Goal: Information Seeking & Learning: Learn about a topic

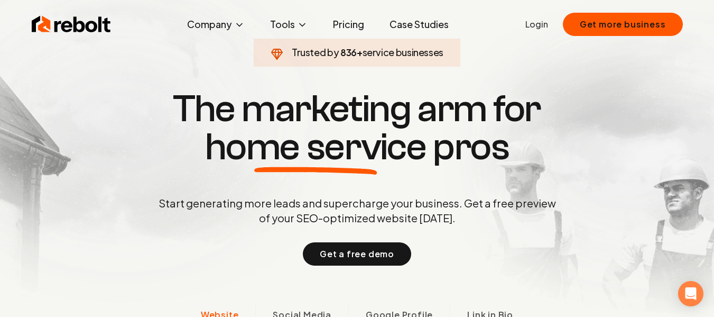
click at [362, 26] on link "Pricing" at bounding box center [348, 24] width 48 height 21
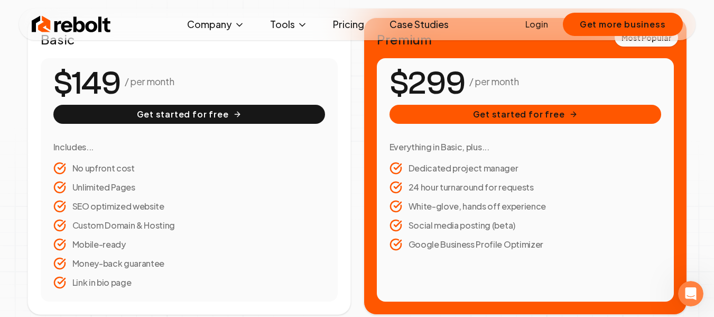
scroll to position [211, 0]
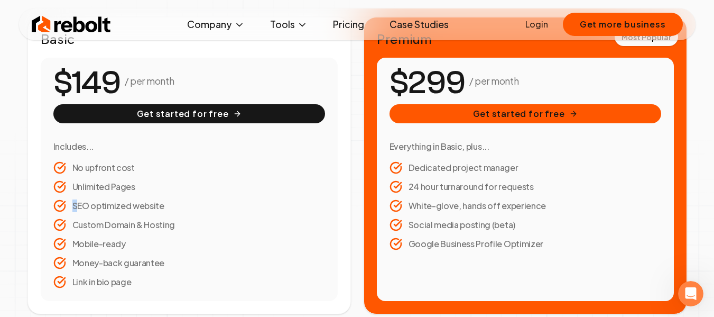
drag, startPoint x: 69, startPoint y: 205, endPoint x: 137, endPoint y: 191, distance: 69.0
click at [137, 191] on ul "No upfront cost Unlimited Pages SEO optimized website Custom Domain & Hosting M…" at bounding box center [189, 224] width 272 height 127
click at [221, 169] on li "No upfront cost" at bounding box center [189, 167] width 272 height 13
click at [413, 26] on link "Case Studies" at bounding box center [419, 24] width 76 height 21
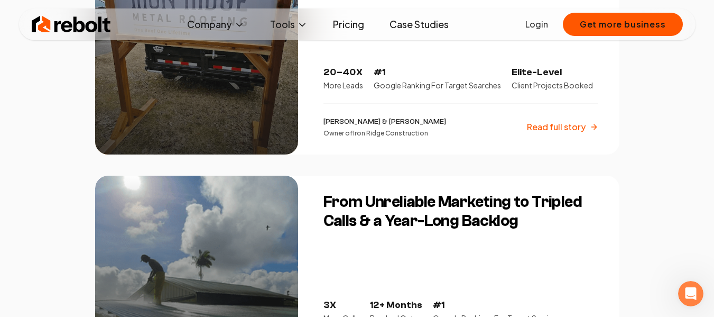
scroll to position [211, 0]
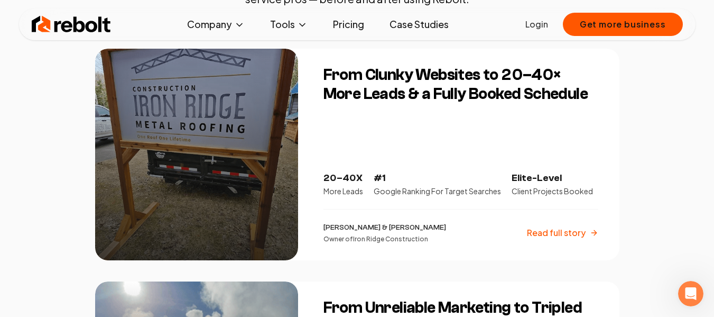
click at [354, 25] on link "Pricing" at bounding box center [348, 24] width 48 height 21
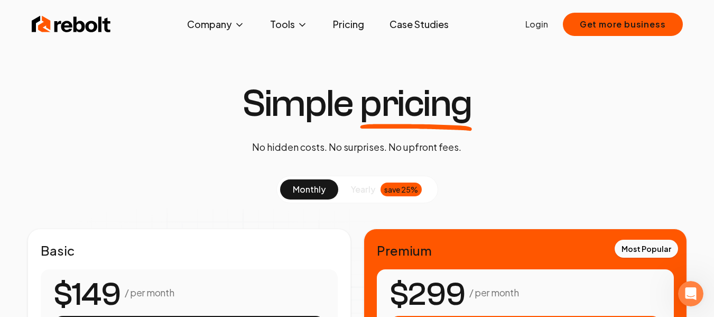
click at [405, 20] on link "Case Studies" at bounding box center [419, 24] width 76 height 21
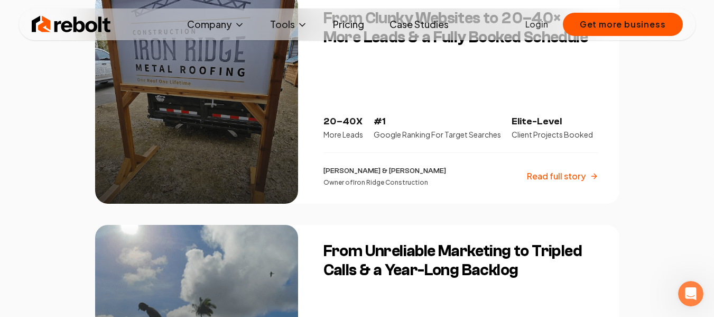
scroll to position [370, 0]
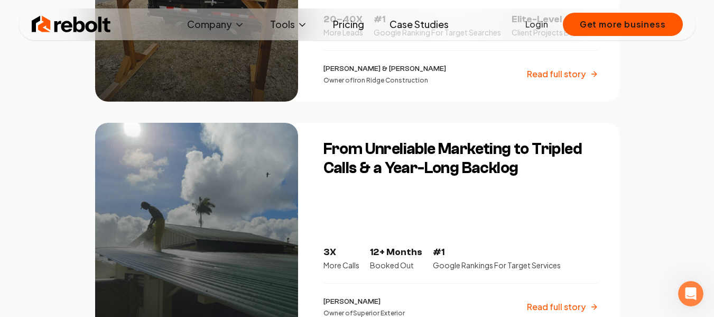
click at [349, 29] on link "Pricing" at bounding box center [348, 24] width 48 height 21
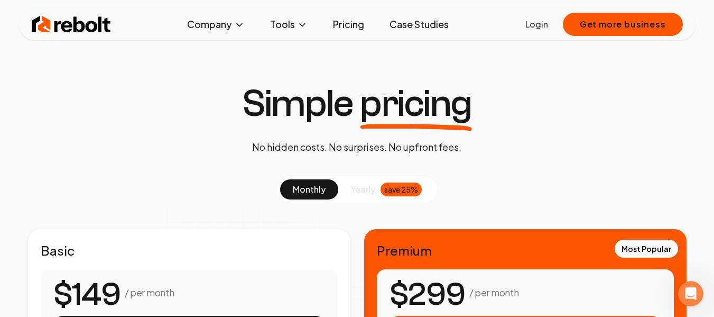
scroll to position [211, 0]
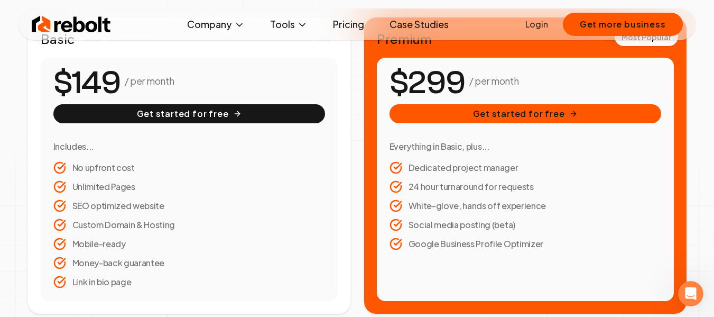
click at [416, 27] on link "Case Studies" at bounding box center [419, 24] width 76 height 21
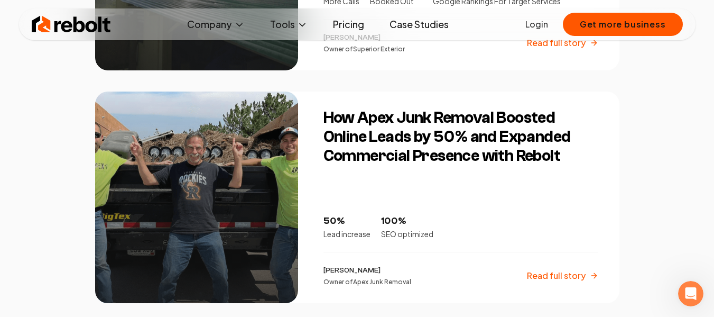
scroll to position [634, 0]
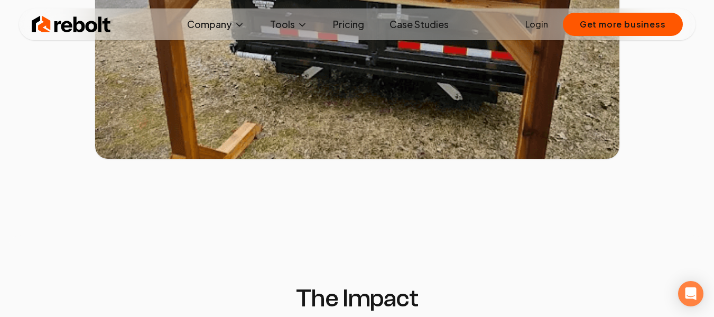
scroll to position [951, 0]
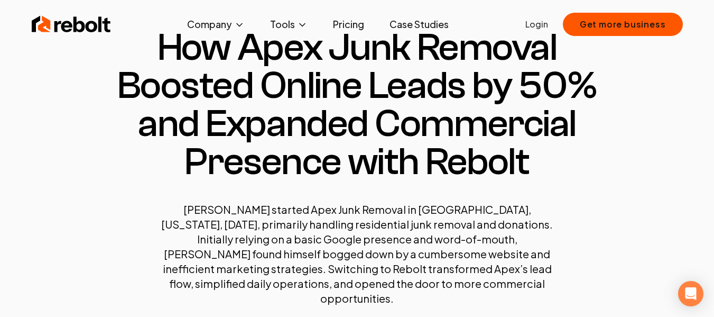
scroll to position [106, 0]
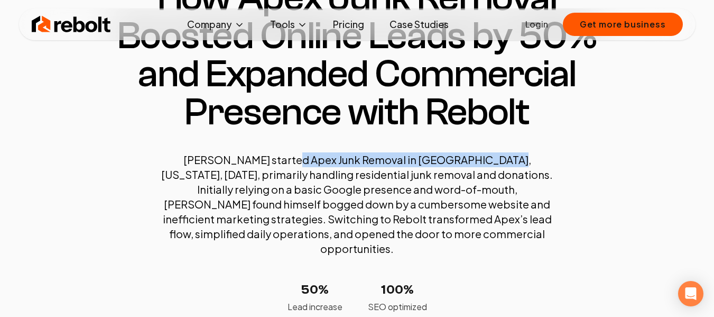
drag, startPoint x: 267, startPoint y: 159, endPoint x: 469, endPoint y: 161, distance: 201.9
click at [469, 161] on p "[PERSON_NAME] started Apex Junk Removal in [GEOGRAPHIC_DATA], [US_STATE], [DATE…" at bounding box center [357, 204] width 402 height 104
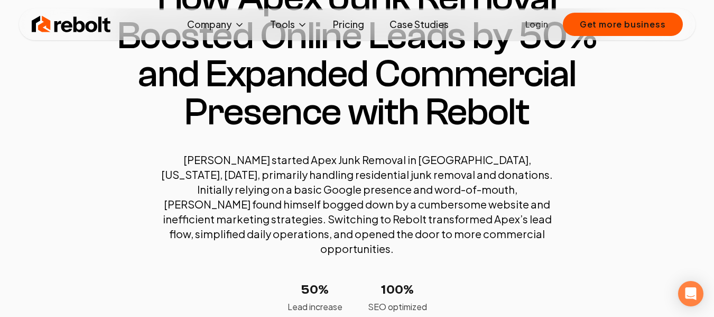
click at [484, 189] on p "[PERSON_NAME] started Apex Junk Removal in [GEOGRAPHIC_DATA], [US_STATE], [DATE…" at bounding box center [357, 204] width 402 height 104
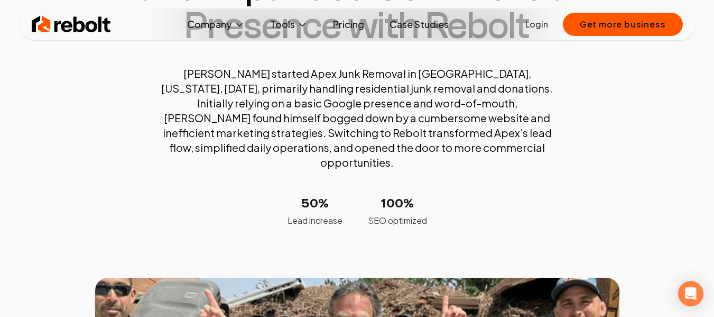
scroll to position [264, 0]
